Goal: Feedback & Contribution: Contribute content

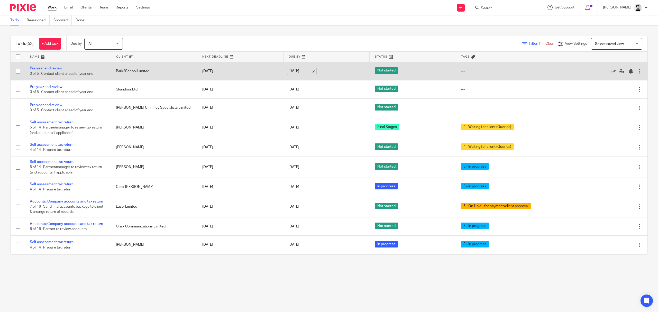
click at [294, 70] on link "14 Aug 2025" at bounding box center [299, 70] width 23 height 5
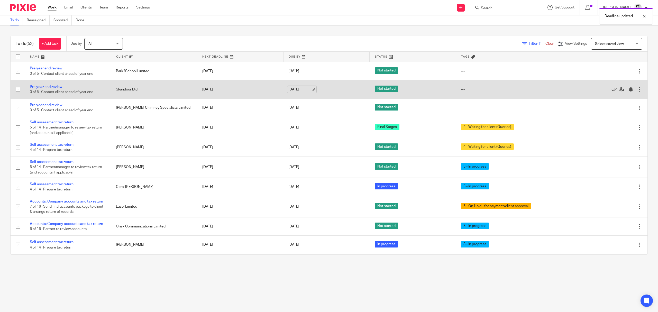
click at [293, 92] on link "[DATE]" at bounding box center [299, 89] width 23 height 5
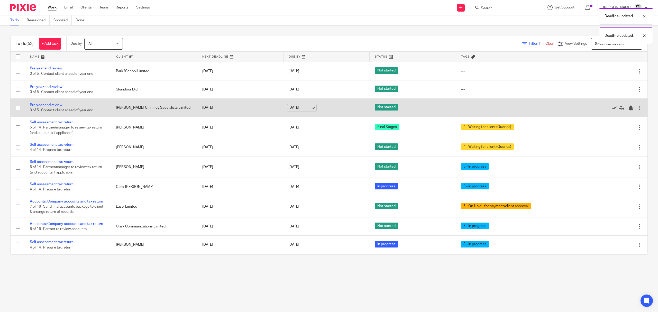
click at [289, 109] on link "14 Aug 2025" at bounding box center [299, 107] width 23 height 5
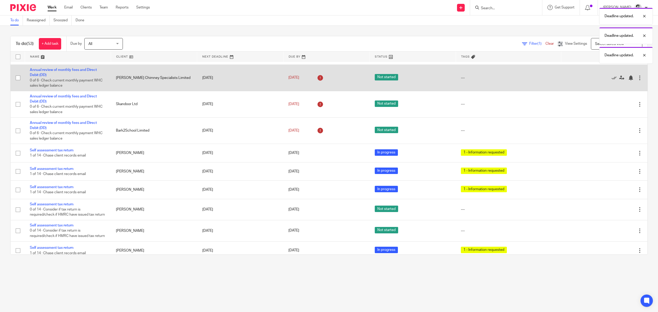
scroll to position [377, 0]
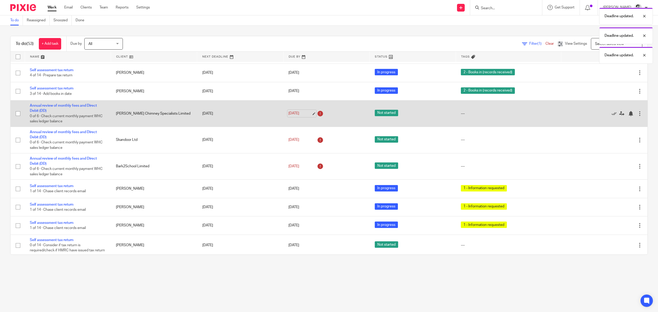
click at [292, 116] on link "13 Sep 2025" at bounding box center [299, 113] width 23 height 5
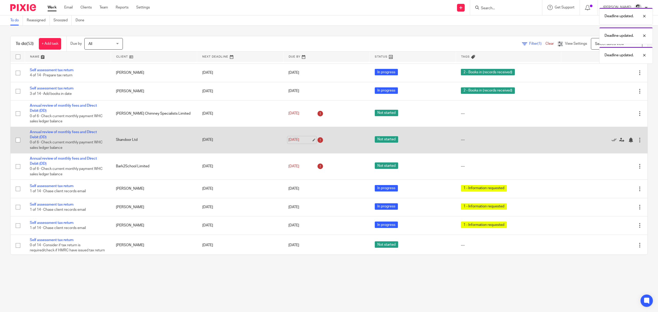
click at [296, 143] on link "13 Sep 2025" at bounding box center [299, 139] width 23 height 5
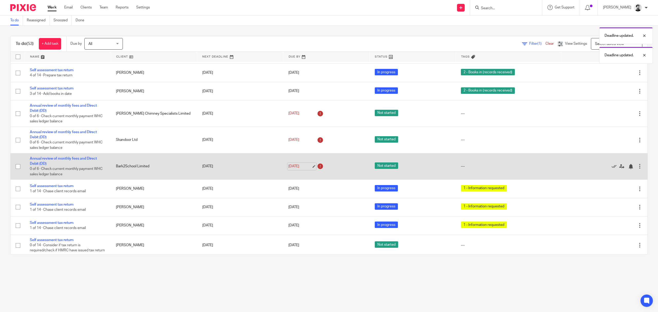
click at [295, 169] on link "13 Sep 2025" at bounding box center [299, 166] width 23 height 5
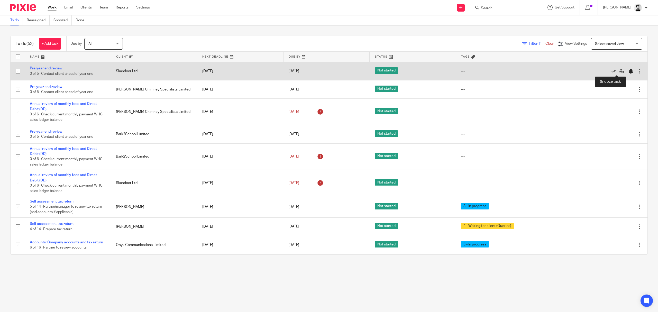
click at [628, 71] on div at bounding box center [630, 71] width 5 height 5
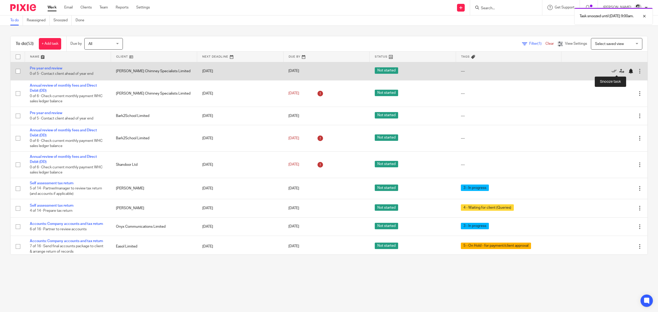
click at [628, 71] on div at bounding box center [630, 71] width 5 height 5
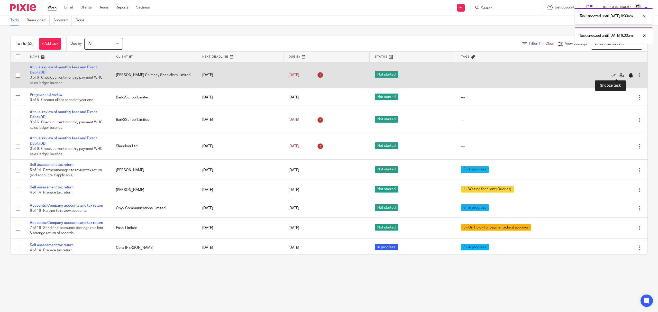
click at [628, 74] on div at bounding box center [630, 75] width 5 height 5
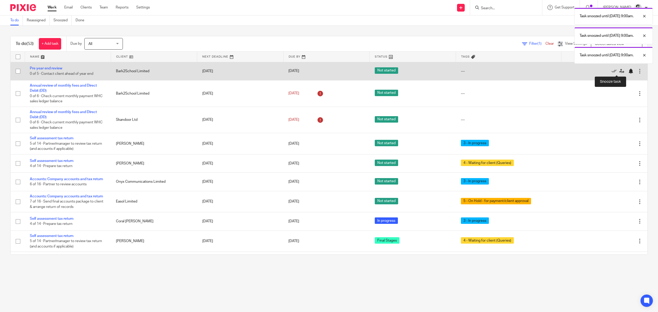
click at [628, 71] on div at bounding box center [630, 71] width 5 height 5
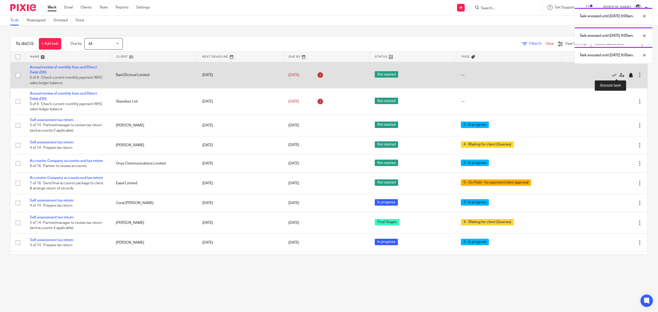
click at [628, 74] on div at bounding box center [630, 75] width 5 height 5
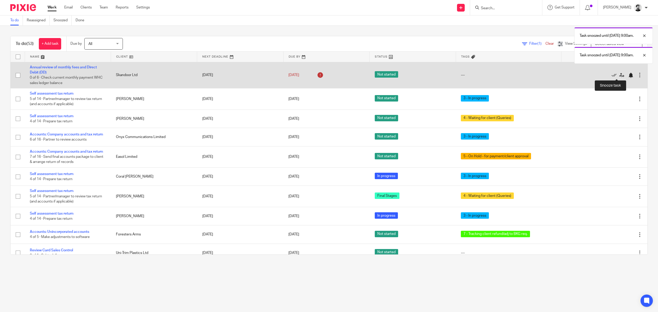
click at [628, 75] on div at bounding box center [630, 75] width 5 height 5
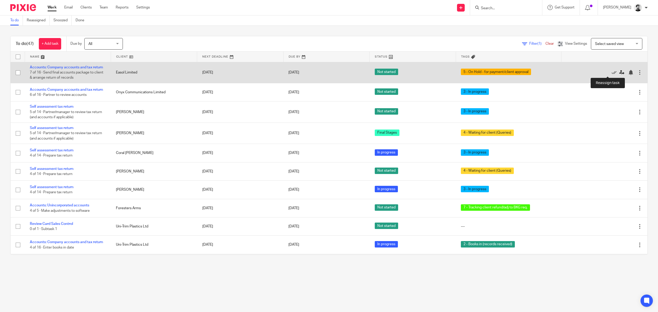
click at [619, 73] on icon at bounding box center [621, 72] width 5 height 5
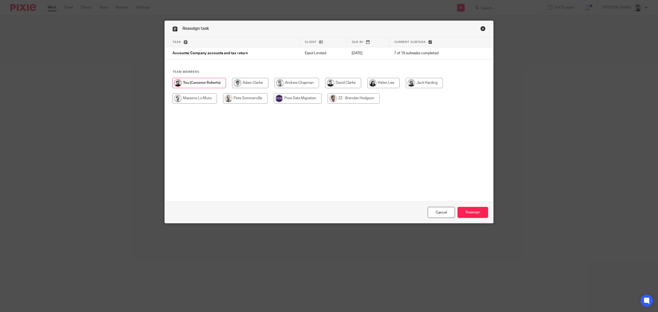
click at [347, 86] on input "radio" at bounding box center [343, 83] width 36 height 10
radio input "true"
click at [430, 214] on link "Cancel" at bounding box center [441, 212] width 27 height 11
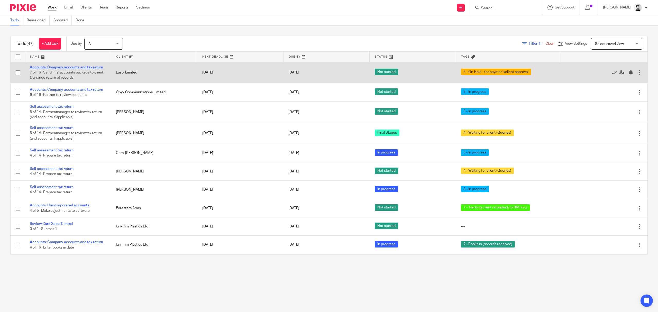
click at [44, 66] on link "Accounts: Company accounts and tax return" at bounding box center [66, 68] width 73 height 4
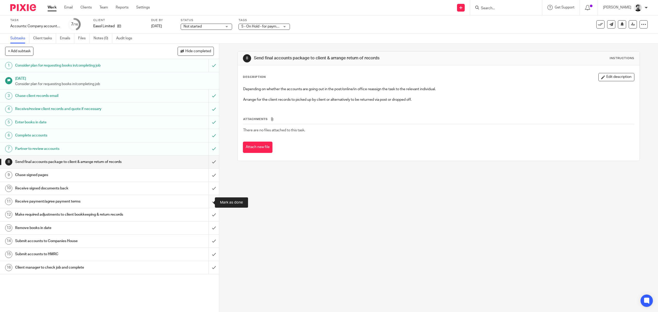
click at [207, 202] on input "submit" at bounding box center [109, 201] width 219 height 13
click at [207, 216] on input "submit" at bounding box center [109, 214] width 219 height 13
click at [208, 228] on input "submit" at bounding box center [109, 228] width 219 height 13
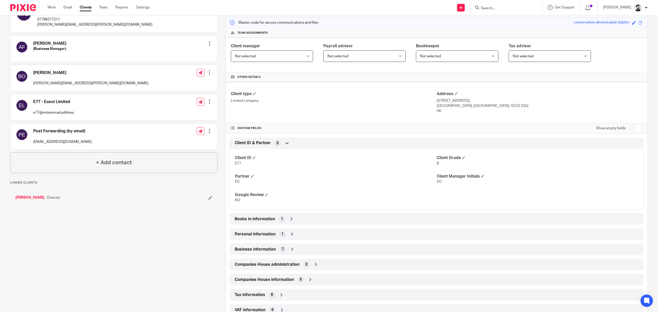
scroll to position [68, 0]
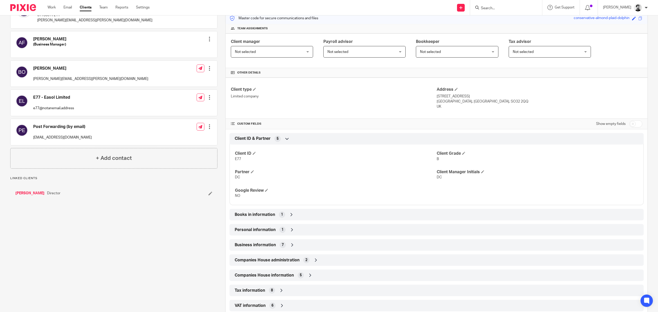
click at [275, 217] on div "Books in information 1" at bounding box center [436, 214] width 406 height 9
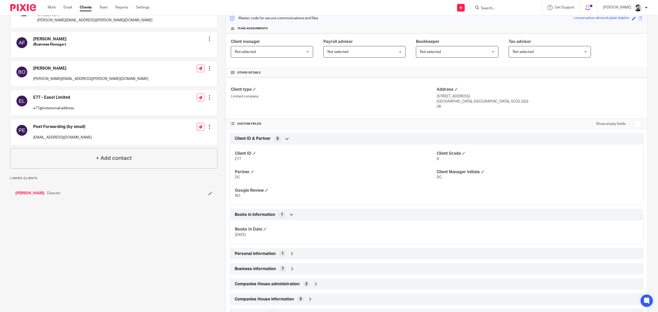
click at [629, 122] on input "checkbox" at bounding box center [635, 123] width 13 height 7
checkbox input "true"
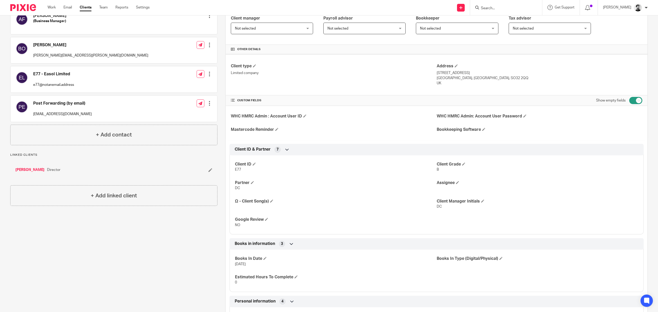
scroll to position [103, 0]
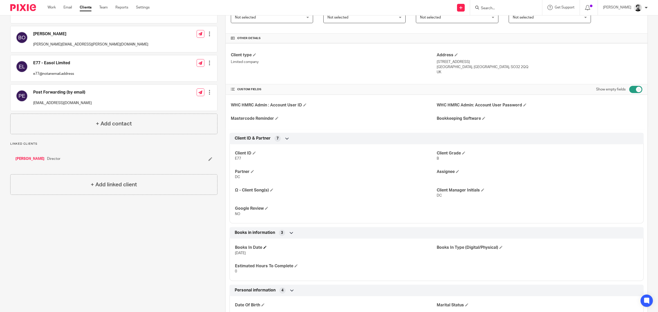
click at [263, 250] on h4 "Books In Date" at bounding box center [335, 247] width 201 height 5
click at [265, 248] on span at bounding box center [264, 247] width 3 height 3
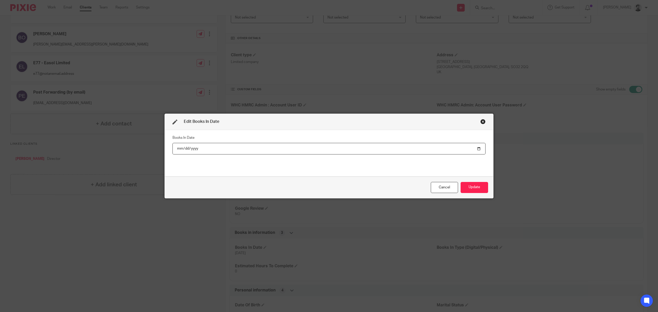
click at [190, 149] on input "2025-05-02" at bounding box center [328, 149] width 313 height 12
click at [205, 158] on div "Books In Date" at bounding box center [328, 153] width 313 height 39
click at [477, 189] on button "Update" at bounding box center [473, 187] width 27 height 11
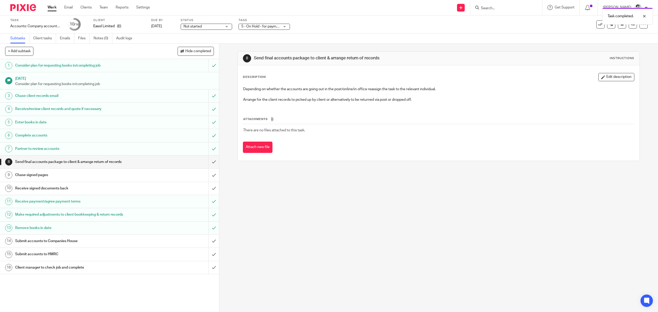
click at [345, 21] on div "Task completed." at bounding box center [491, 15] width 324 height 20
click at [631, 24] on icon at bounding box center [633, 24] width 4 height 4
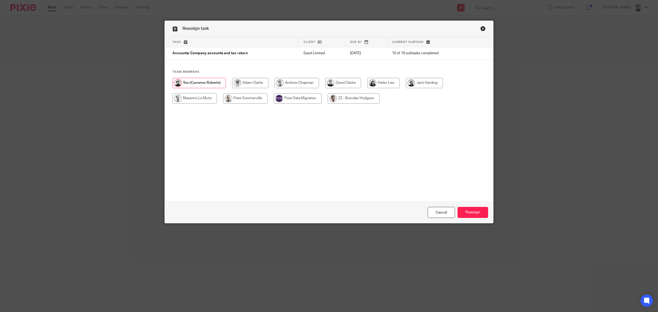
click at [350, 83] on input "radio" at bounding box center [343, 83] width 36 height 10
radio input "true"
click at [468, 213] on input "Reassign" at bounding box center [472, 212] width 31 height 11
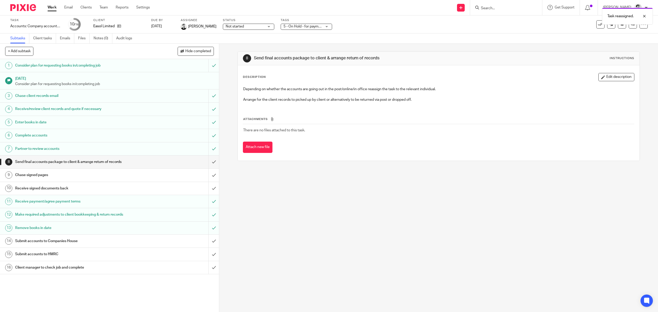
click at [490, 8] on div "Task reassigned." at bounding box center [491, 15] width 324 height 20
click at [492, 9] on div "Task reassigned." at bounding box center [491, 15] width 324 height 20
click at [643, 15] on div at bounding box center [640, 16] width 14 height 6
click at [510, 8] on input "Search" at bounding box center [503, 8] width 46 height 5
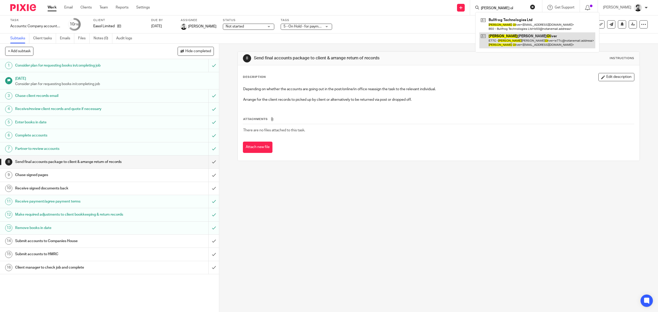
type input "[PERSON_NAME] ol"
click at [504, 38] on link at bounding box center [537, 40] width 116 height 16
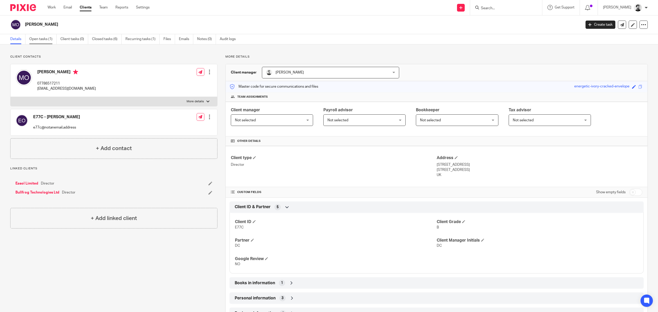
click at [51, 40] on link "Open tasks (1)" at bounding box center [42, 39] width 27 height 10
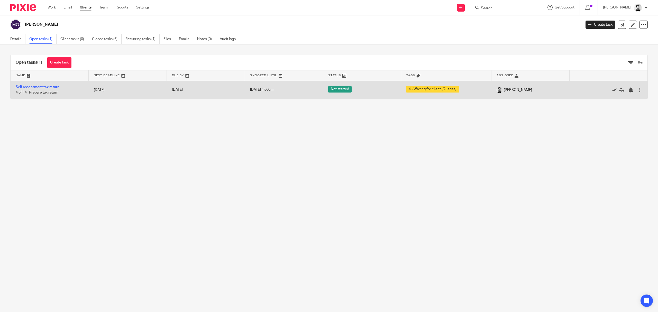
click at [637, 89] on div at bounding box center [639, 89] width 5 height 5
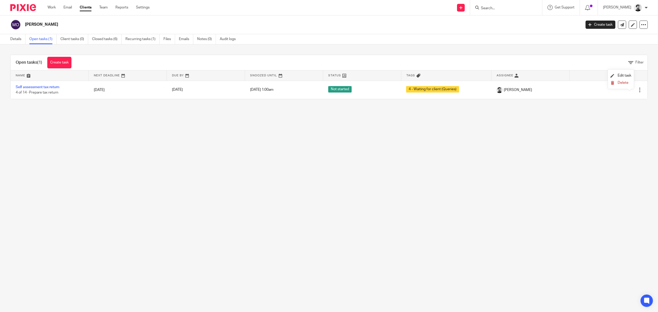
click at [566, 113] on main "[PERSON_NAME] Create task Update from Companies House Export data Merge Archive…" at bounding box center [329, 156] width 658 height 312
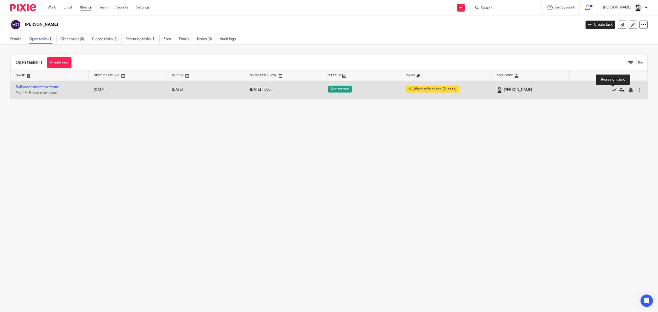
click at [619, 90] on icon at bounding box center [621, 89] width 5 height 5
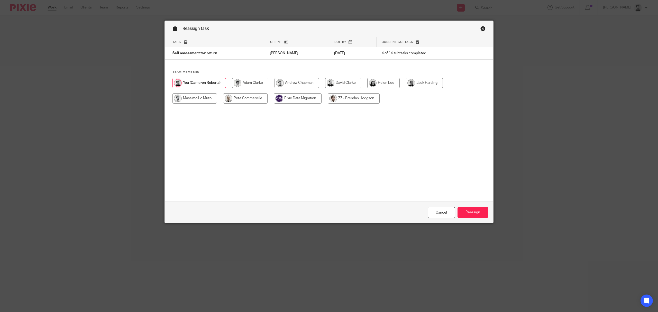
click at [331, 84] on input "radio" at bounding box center [343, 83] width 36 height 10
radio input "true"
click at [470, 212] on input "Reassign" at bounding box center [472, 212] width 31 height 11
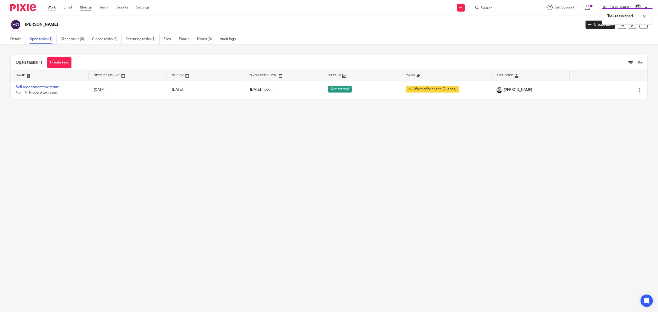
click at [52, 7] on link "Work" at bounding box center [52, 7] width 8 height 5
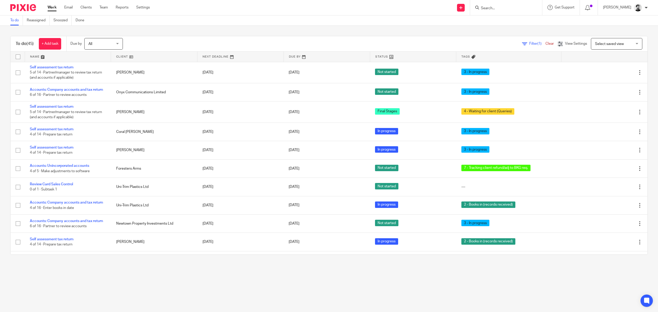
click at [489, 8] on input "Search" at bounding box center [503, 8] width 46 height 5
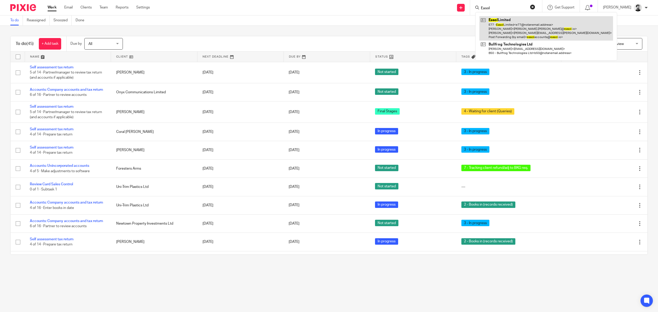
type input "Easol"
click at [536, 31] on link at bounding box center [546, 28] width 134 height 24
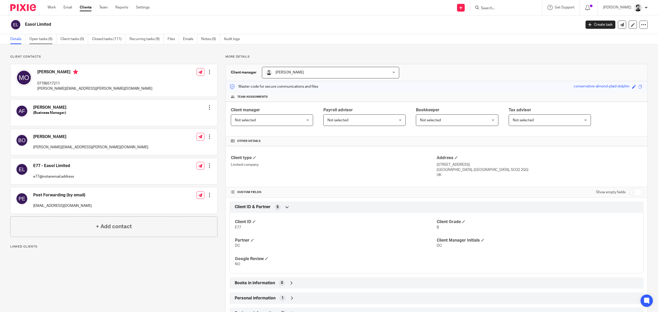
click at [43, 39] on link "Open tasks (6)" at bounding box center [42, 39] width 27 height 10
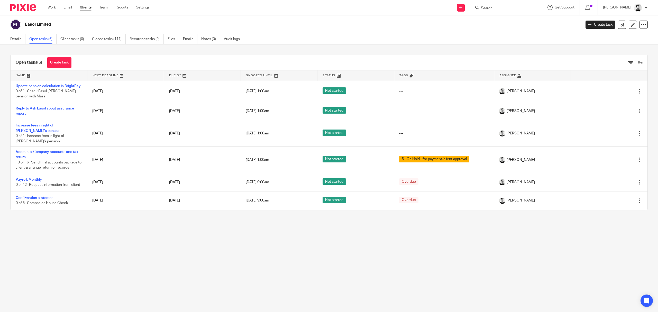
click at [497, 9] on input "Search" at bounding box center [503, 8] width 46 height 5
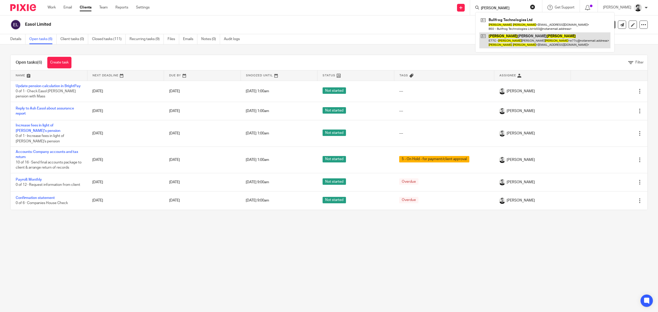
type input "Michaek oliver"
click at [521, 37] on link at bounding box center [544, 40] width 131 height 16
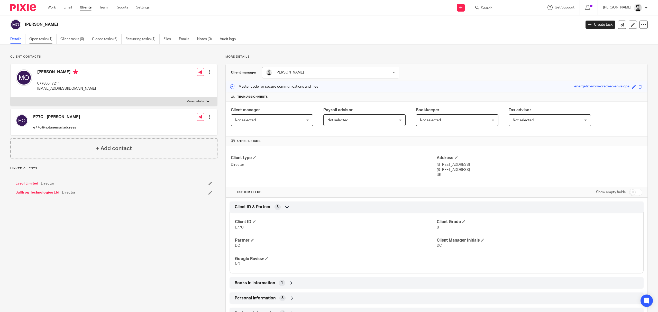
click at [39, 40] on link "Open tasks (1)" at bounding box center [42, 39] width 27 height 10
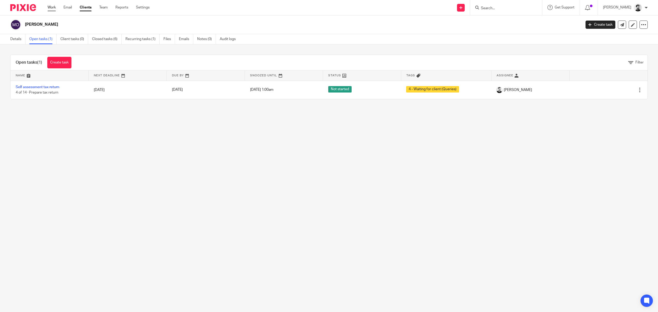
click at [51, 10] on link "Work" at bounding box center [52, 7] width 8 height 5
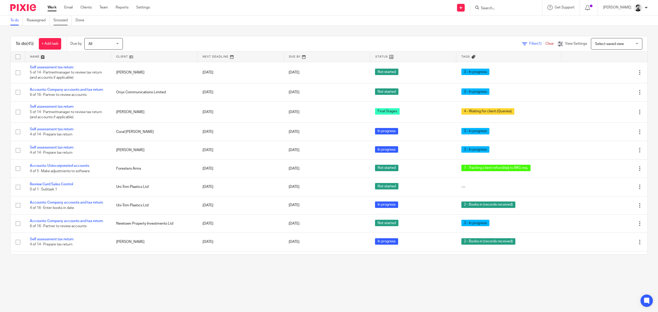
click at [64, 20] on link "Snoozed" at bounding box center [62, 20] width 18 height 10
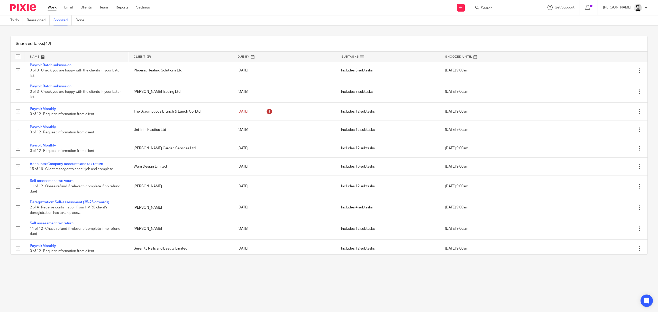
scroll to position [445, 0]
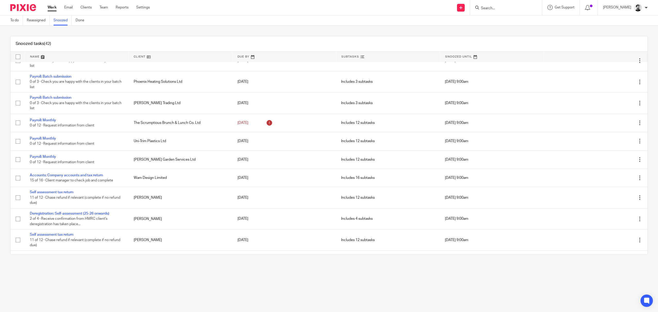
click at [50, 8] on link "Work" at bounding box center [52, 7] width 9 height 5
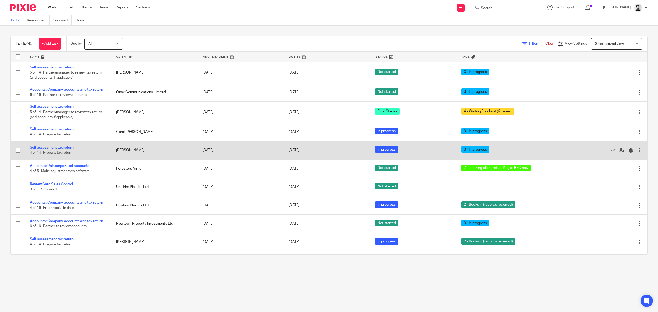
click at [164, 143] on td "[PERSON_NAME]" at bounding box center [154, 150] width 86 height 18
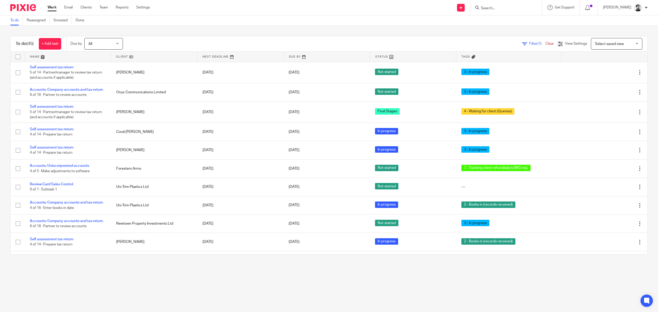
click at [488, 6] on input "Search" at bounding box center [503, 8] width 46 height 5
type input "Alan stirling"
click at [500, 27] on link at bounding box center [537, 24] width 117 height 16
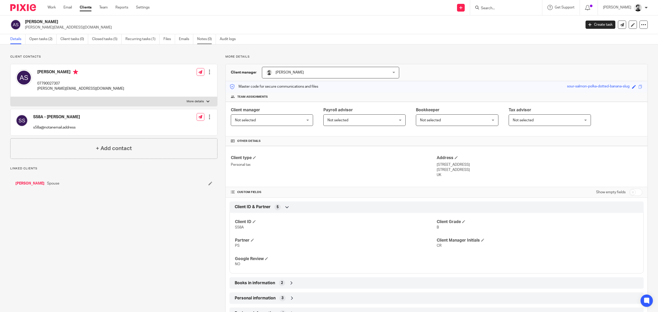
click at [210, 41] on link "Notes (0)" at bounding box center [206, 39] width 19 height 10
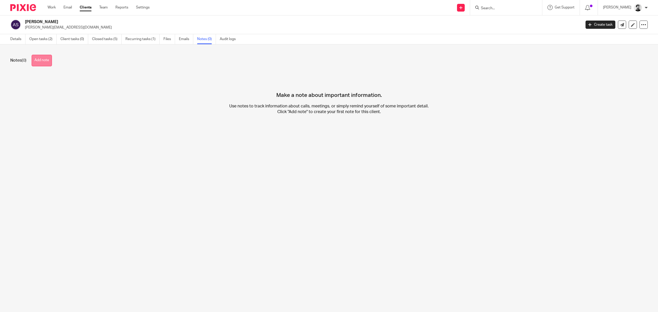
click at [39, 59] on button "Add note" at bounding box center [42, 61] width 20 height 12
click at [48, 60] on button "Add note" at bounding box center [42, 61] width 20 height 12
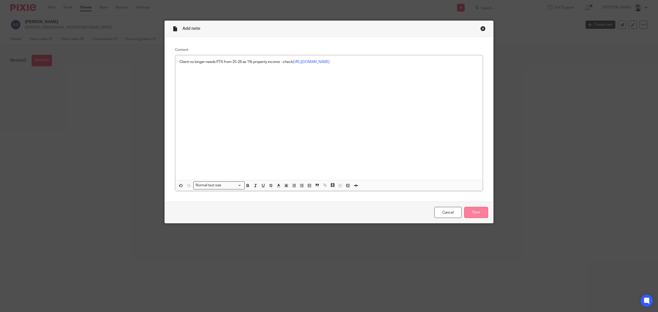
click at [470, 214] on input "Save" at bounding box center [476, 212] width 24 height 11
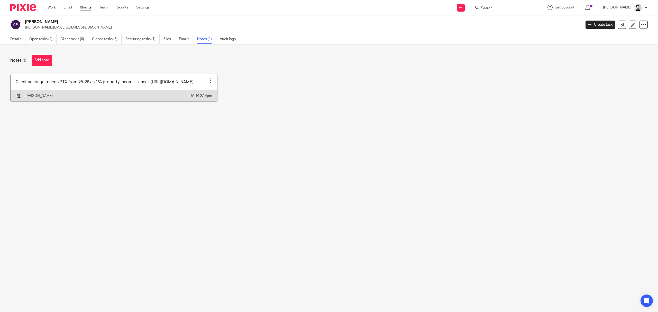
click at [208, 80] on div at bounding box center [210, 80] width 5 height 5
click at [193, 93] on span "Pin note" at bounding box center [196, 93] width 13 height 4
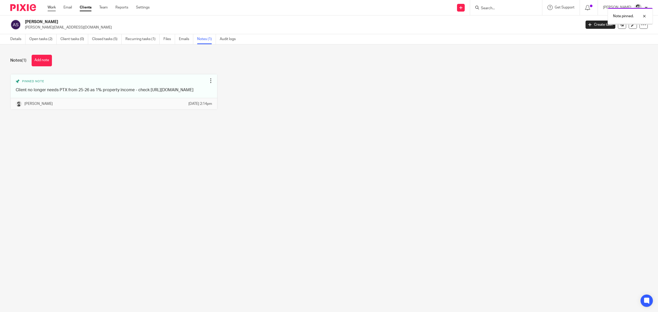
click at [52, 7] on link "Work" at bounding box center [52, 7] width 8 height 5
